Goal: Information Seeking & Learning: Learn about a topic

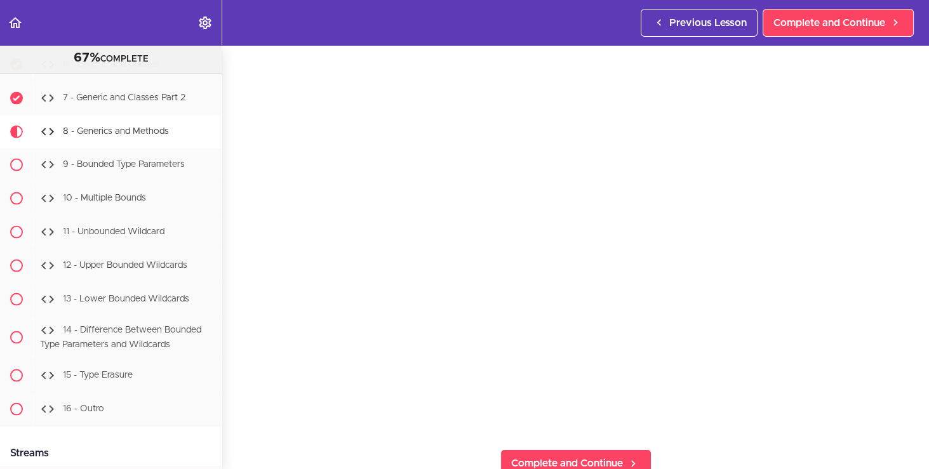
scroll to position [43, 0]
click at [561, 455] on span "Complete and Continue" at bounding box center [567, 462] width 112 height 15
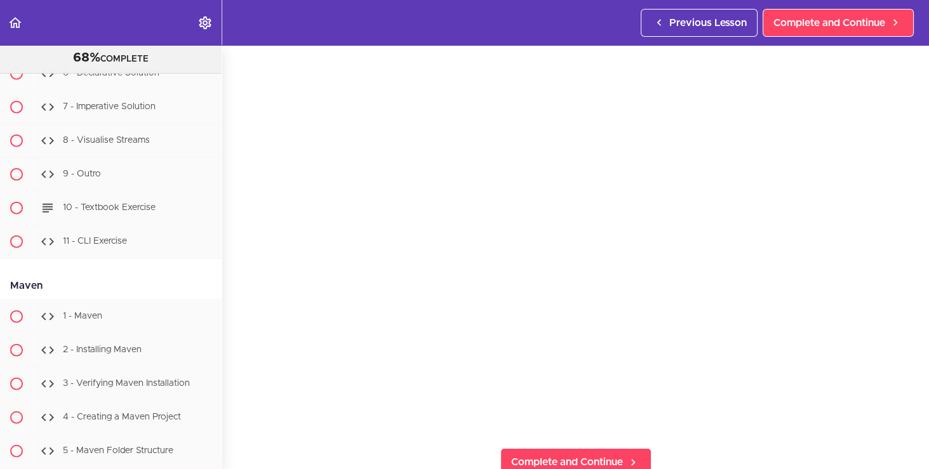
scroll to position [10701, 0]
click at [184, 272] on div "Maven" at bounding box center [111, 286] width 222 height 29
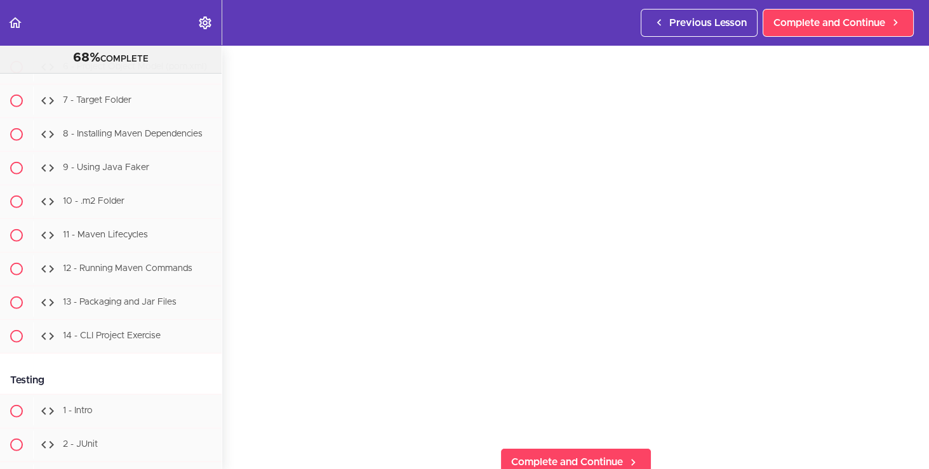
scroll to position [11124, 0]
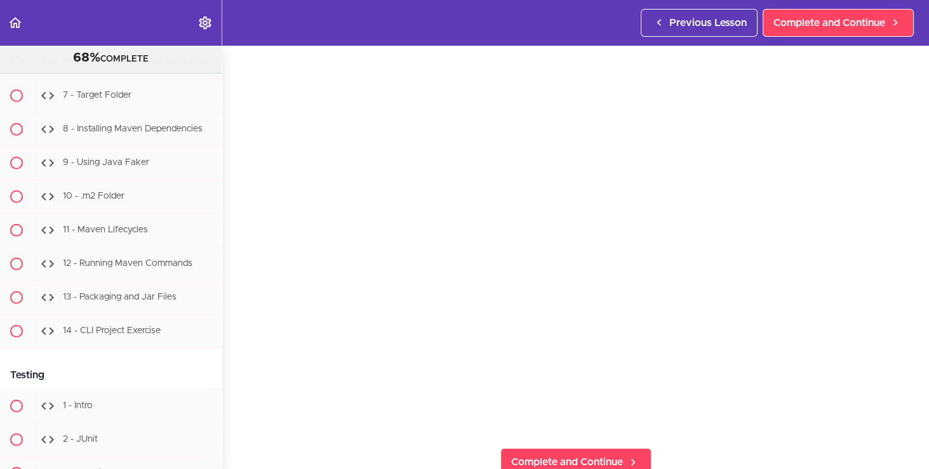
click at [162, 361] on div "Testing" at bounding box center [111, 375] width 222 height 29
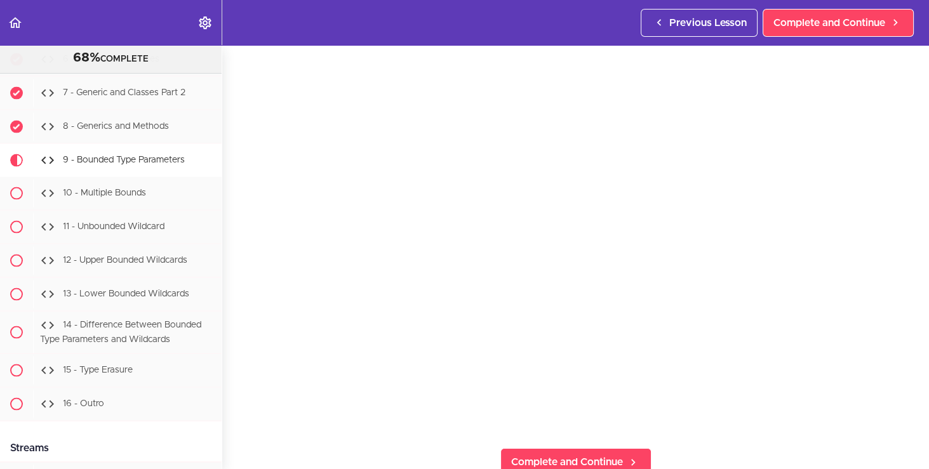
scroll to position [10118, 0]
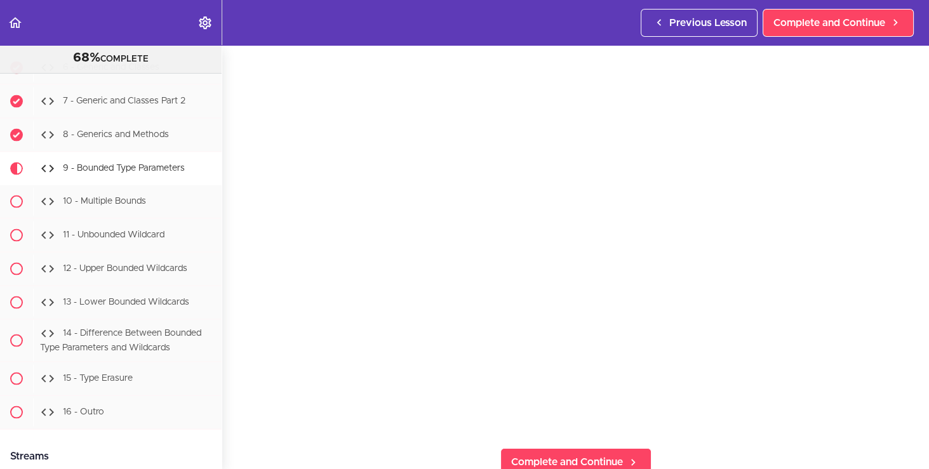
click at [130, 443] on div "Streams" at bounding box center [111, 457] width 222 height 29
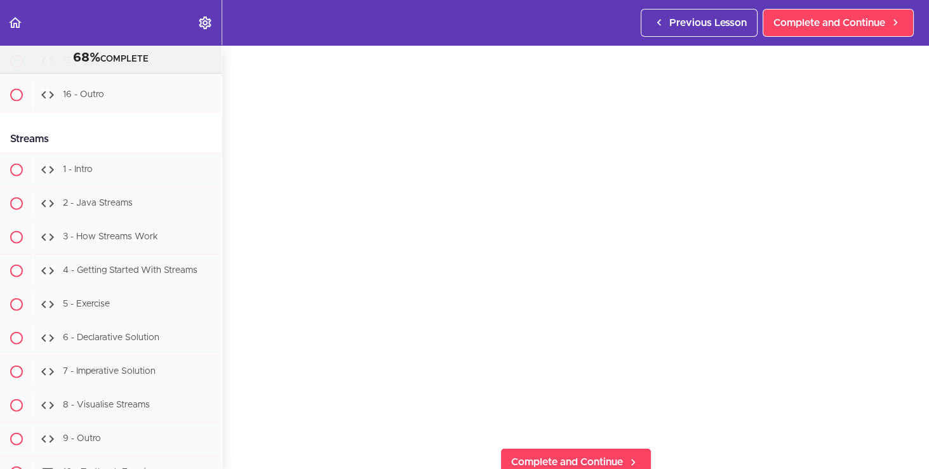
scroll to position [10435, 0]
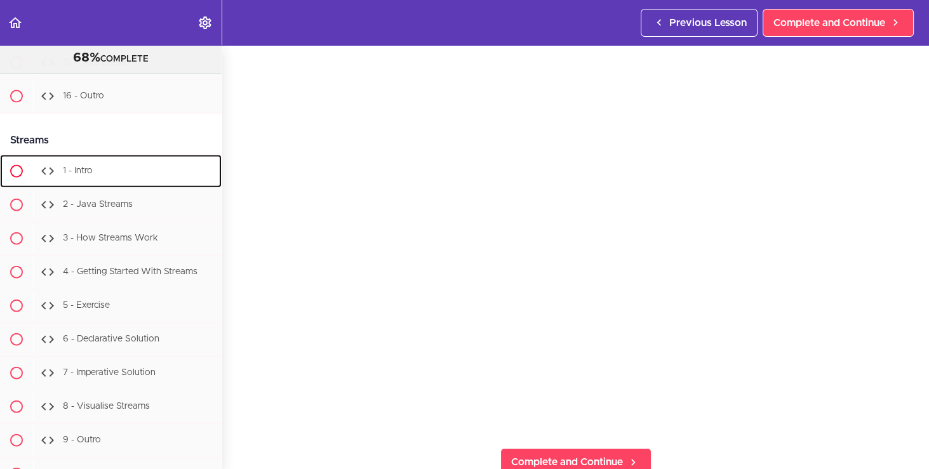
click at [119, 157] on div "1 - Intro" at bounding box center [127, 171] width 189 height 28
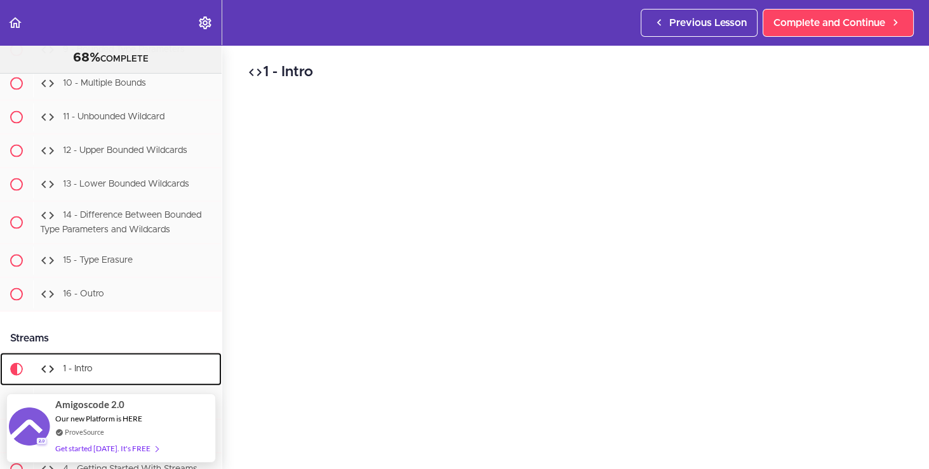
scroll to position [10231, 0]
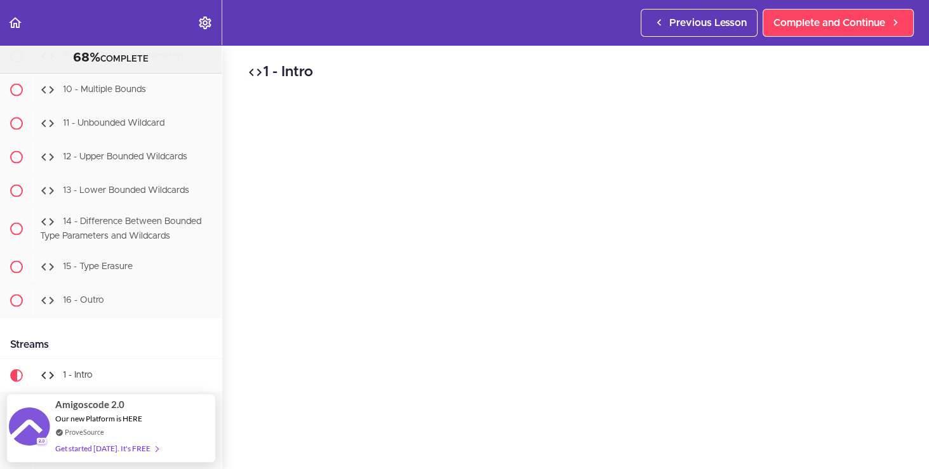
click at [145, 331] on div "Streams" at bounding box center [111, 345] width 222 height 29
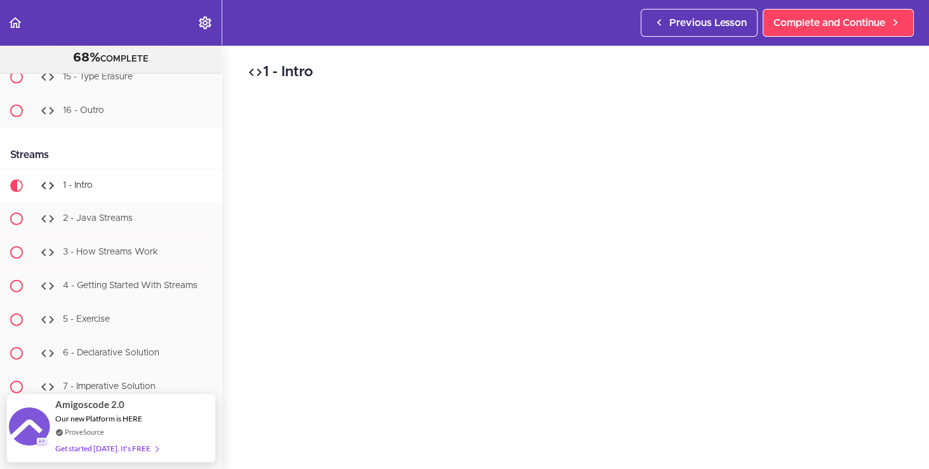
scroll to position [10435, 0]
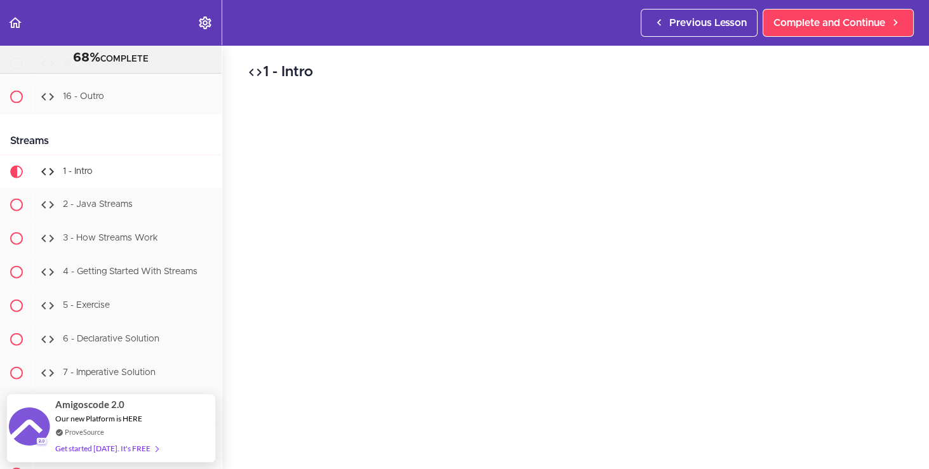
click at [172, 127] on div "Streams" at bounding box center [111, 141] width 222 height 29
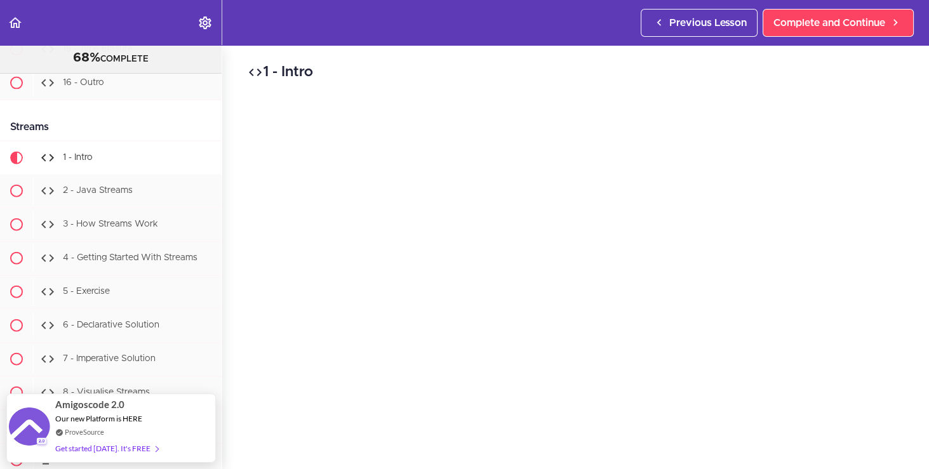
scroll to position [10453, 0]
